Goal: Task Accomplishment & Management: Use online tool/utility

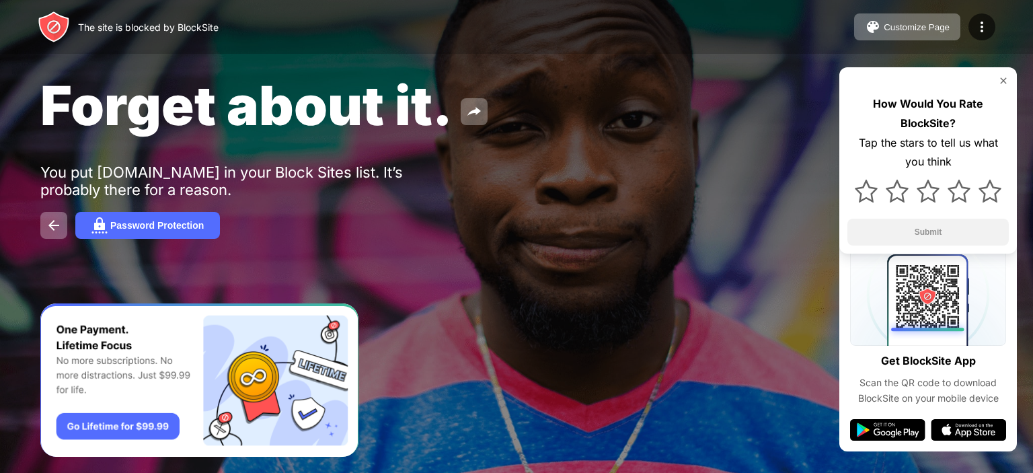
click at [1001, 81] on img at bounding box center [1003, 80] width 11 height 11
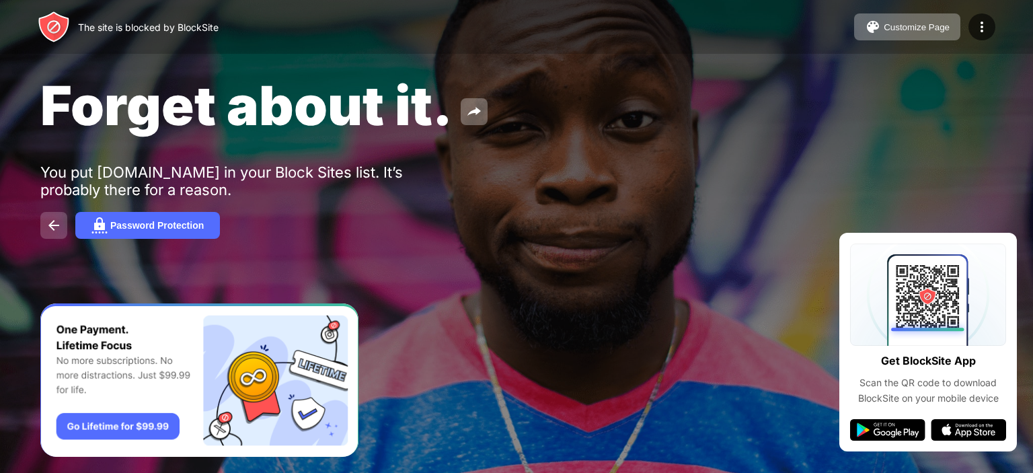
click at [48, 217] on button at bounding box center [53, 225] width 27 height 27
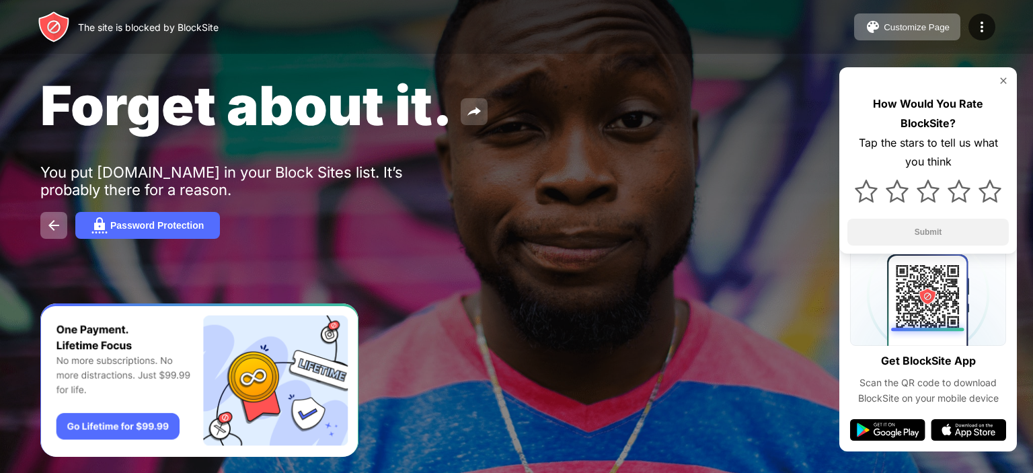
click at [473, 118] on img at bounding box center [474, 112] width 16 height 16
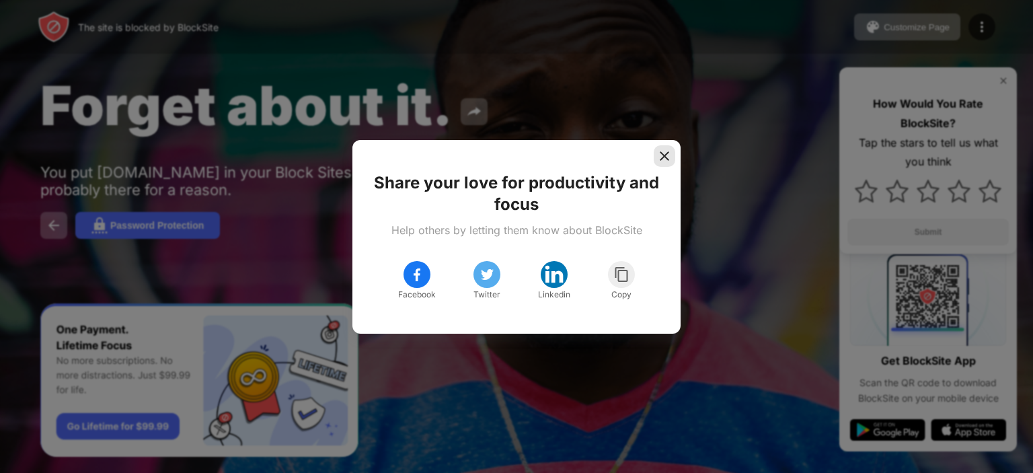
click at [662, 157] on img at bounding box center [664, 155] width 13 height 13
